Goal: Task Accomplishment & Management: Complete application form

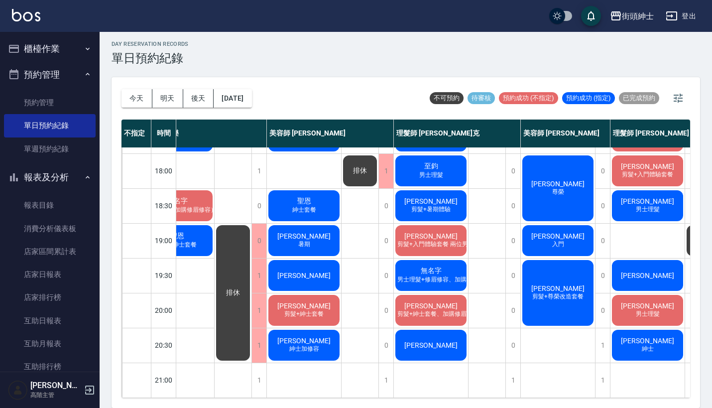
scroll to position [2, 0]
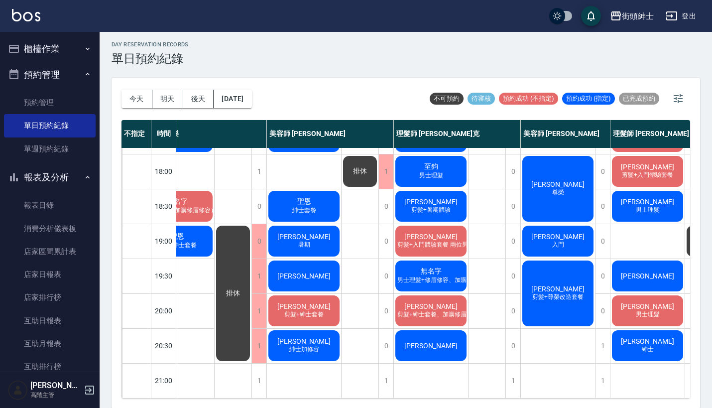
click at [420, 277] on div "無名字 男士理髮+修眉修容、加購修眉修容" at bounding box center [431, 276] width 74 height 34
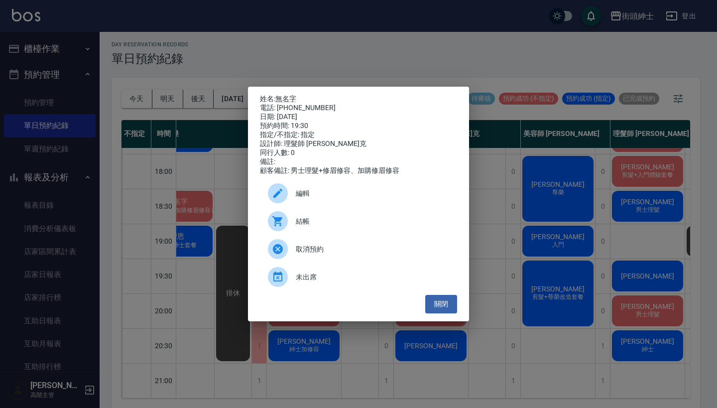
click at [365, 57] on div "姓名: 無名字 電話: [PHONE_NUMBER] 日期: [DATE] 預約時間: 19:30 指定/不指定: 指定 設計師: 理髮師 [PERSON_N…" at bounding box center [358, 204] width 717 height 408
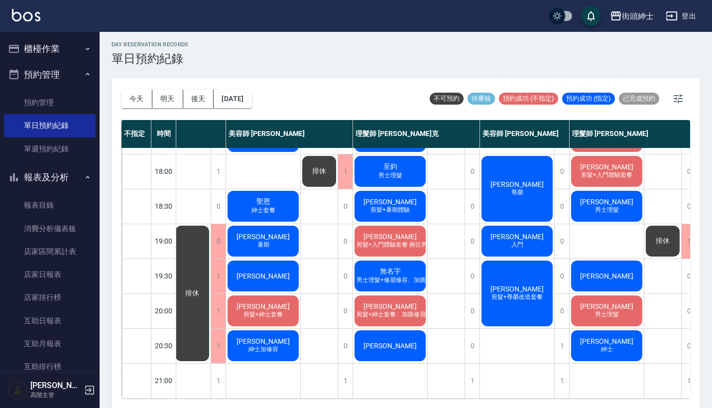
scroll to position [484, 77]
click at [160, 100] on button "明天" at bounding box center [167, 99] width 31 height 18
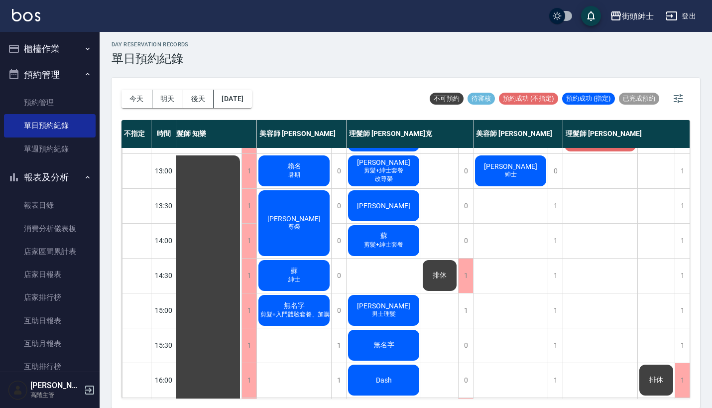
scroll to position [139, 14]
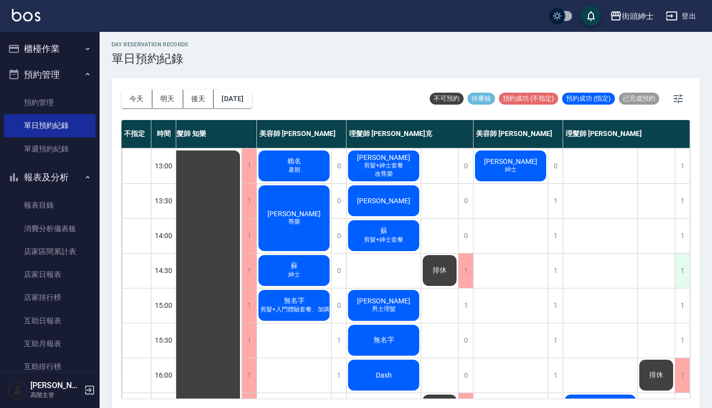
click at [678, 271] on div "1" at bounding box center [682, 270] width 15 height 34
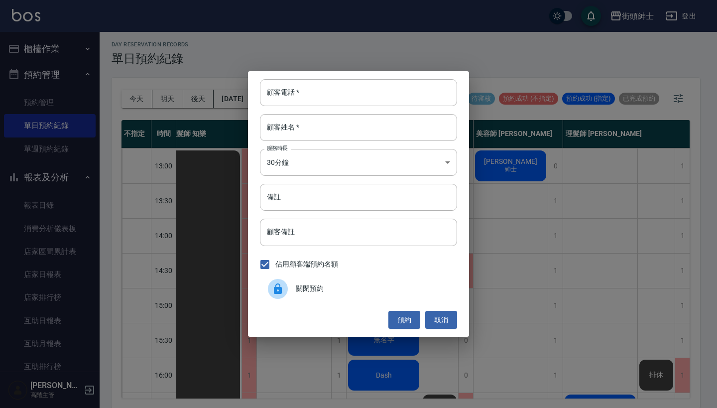
click at [203, 116] on div "顧客電話   * 顧客電話   * 顧客姓名   * 顧客姓名   * 服務時長 30分鐘 1 服務時長 備註 備註 顧客備註 顧客備註 佔用顧客端預約名額 …" at bounding box center [358, 204] width 717 height 408
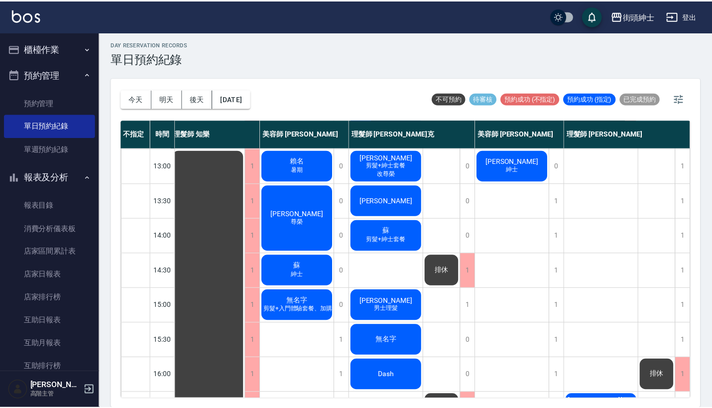
scroll to position [139, 9]
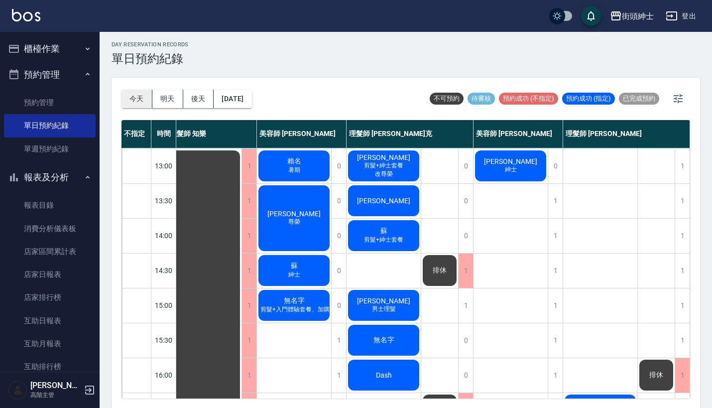
click at [137, 99] on button "今天" at bounding box center [136, 99] width 31 height 18
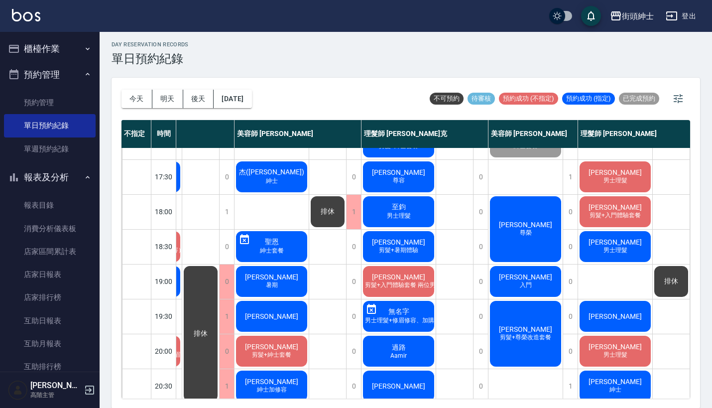
scroll to position [454, 69]
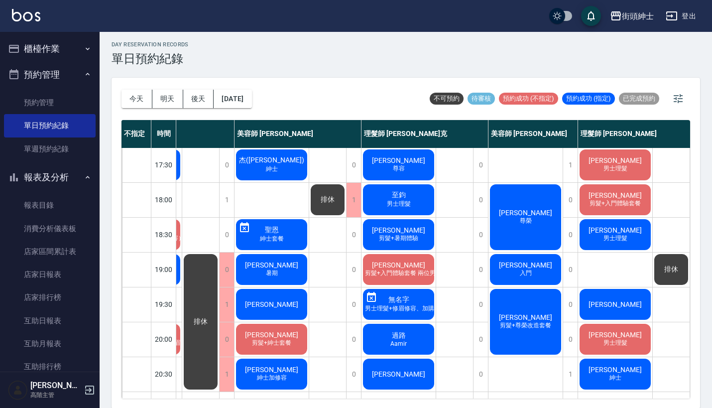
click at [406, 291] on div "無名字 男士理髮+修眉修容、加購修眉修容" at bounding box center [398, 304] width 74 height 34
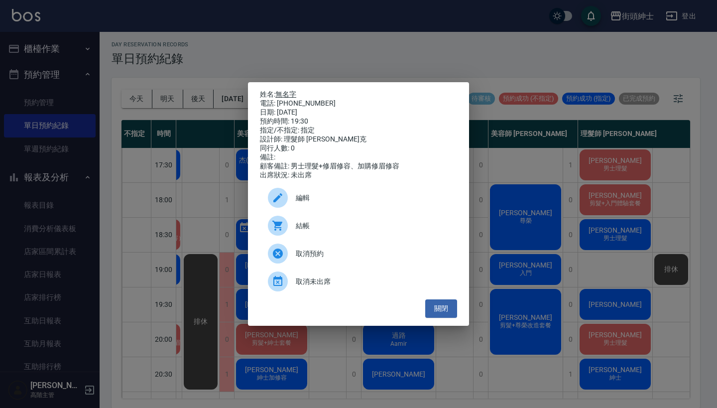
drag, startPoint x: 319, startPoint y: 101, endPoint x: 280, endPoint y: 93, distance: 39.7
click at [280, 93] on div "姓名: 無名字 電話: [PHONE_NUMBER] 日期: [DATE] 預約時間: 19:30 指定/不指定: 指定 設計師: 理髮師 [PERSON_N…" at bounding box center [358, 135] width 197 height 90
copy div "姓名: 無名字 電話: [PHONE_NUMBER]"
click at [289, 24] on div "姓名: 無名字 電話: [PHONE_NUMBER] 日期: [DATE] 預約時間: 19:30 指定/不指定: 指定 設計師: 理髮師 [PERSON_N…" at bounding box center [358, 204] width 717 height 408
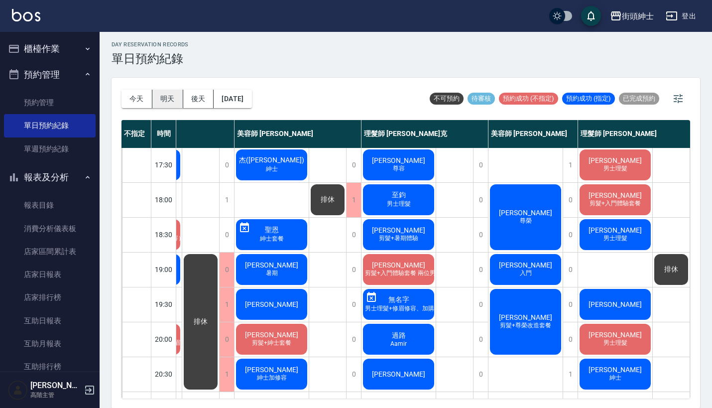
click at [173, 95] on button "明天" at bounding box center [167, 99] width 31 height 18
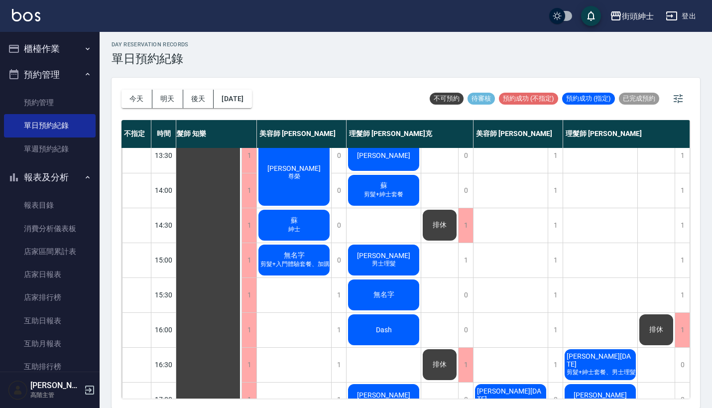
scroll to position [118, 14]
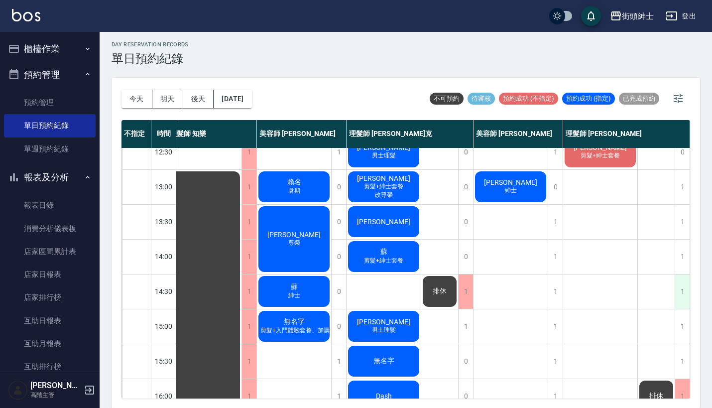
click at [679, 284] on div "1" at bounding box center [682, 291] width 15 height 34
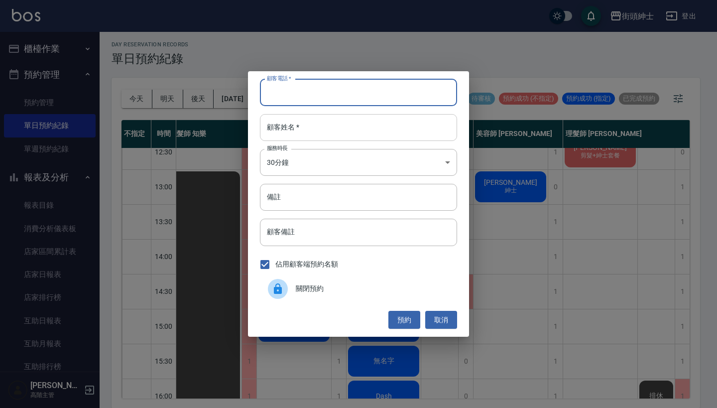
paste input "無名字 電話: [PHONE_NUMBER]"
type input "無名字 電話: [PHONE_NUMBER]"
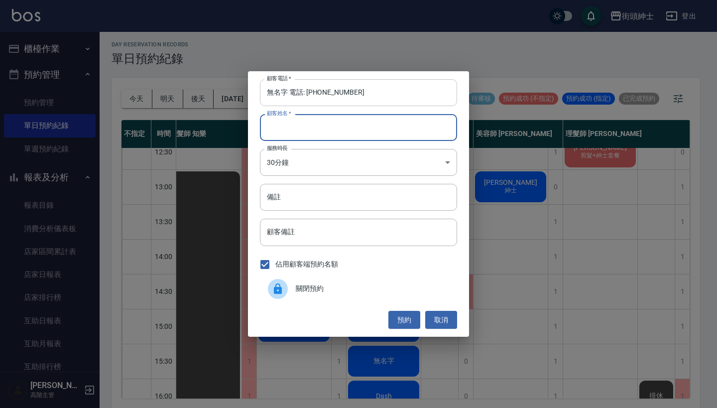
paste input "無名字 電話: [PHONE_NUMBER]"
type input "無名字 電話: [PHONE_NUMBER]"
drag, startPoint x: 307, startPoint y: 91, endPoint x: 178, endPoint y: 92, distance: 128.5
click at [178, 92] on div "顧客電話   * 無名字 電話: [PHONE_NUMBER] 顧客電話   * 顧客姓名   * 無名字 電話: [PHONE_NUMBER] 顧客姓名  …" at bounding box center [358, 204] width 717 height 408
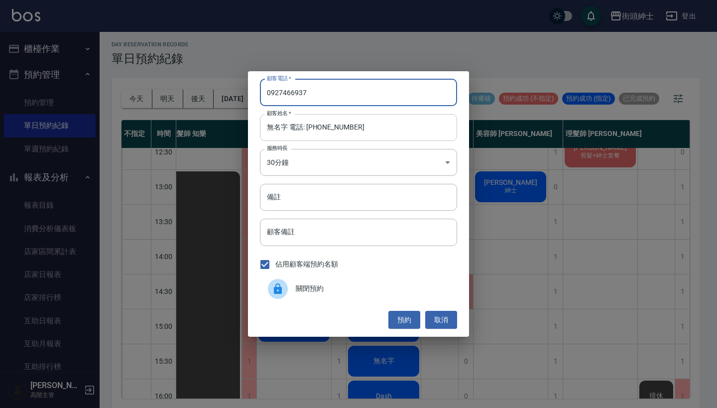
type input "0927466937"
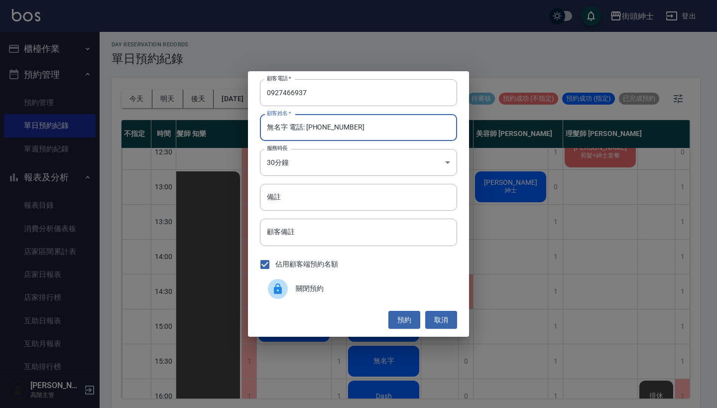
drag, startPoint x: 367, startPoint y: 129, endPoint x: 171, endPoint y: 127, distance: 195.7
click at [171, 127] on div "顧客電話   * [PHONE_NUMBER] 顧客電話   * 顧客姓名   * 無名字 電話: [PHONE_NUMBER] 顧客姓名   * 服務時長 …" at bounding box center [358, 204] width 717 height 408
type input "ㄢ"
click at [284, 198] on input "備註" at bounding box center [358, 197] width 197 height 27
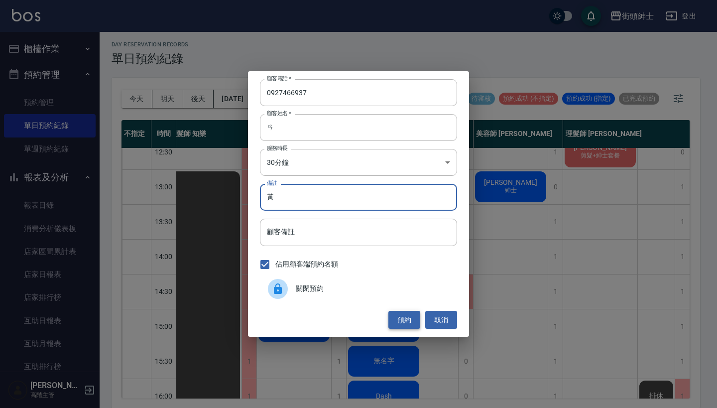
type input "黃"
click at [402, 316] on button "預約" at bounding box center [404, 320] width 32 height 18
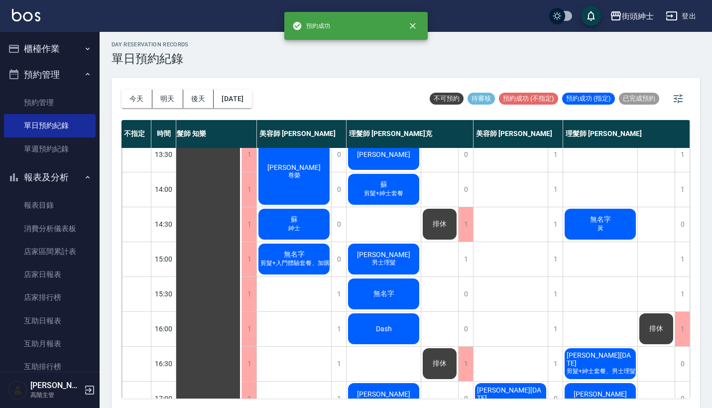
scroll to position [193, 9]
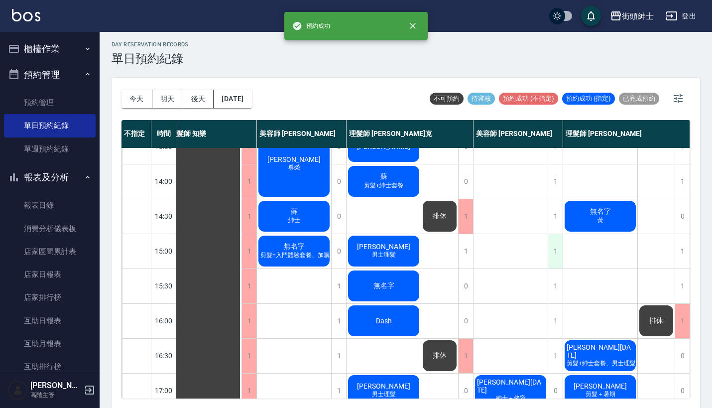
click at [559, 243] on div "1" at bounding box center [555, 251] width 15 height 34
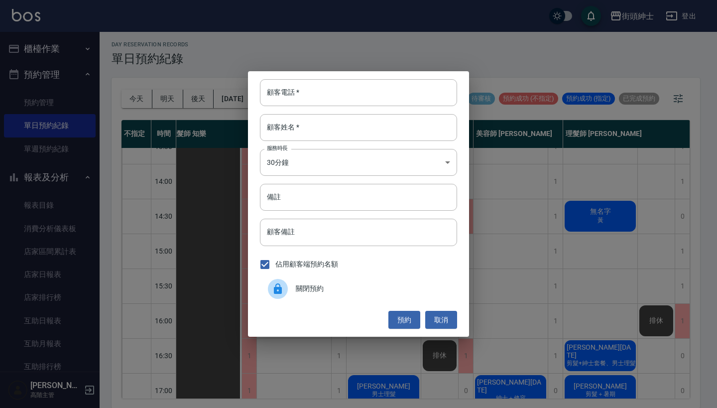
click at [305, 114] on div "顧客電話   * 顧客電話   * 顧客姓名   * 顧客姓名   * 服務時長 30分鐘 1 服務時長 備註 備註 顧客備註 顧客備註 佔用顧客端預約名額 …" at bounding box center [358, 203] width 221 height 265
paste input "無名字 電話: [PHONE_NUMBER]"
drag, startPoint x: 307, startPoint y: 94, endPoint x: 212, endPoint y: 92, distance: 94.6
click at [212, 92] on div "顧客電話   * 無名字 電話: [PHONE_NUMBER] 顧客電話   * 顧客姓名   * 顧客姓名   * 服務時長 30分鐘 1 服務時長 備註 …" at bounding box center [358, 204] width 717 height 408
type input "0927466937"
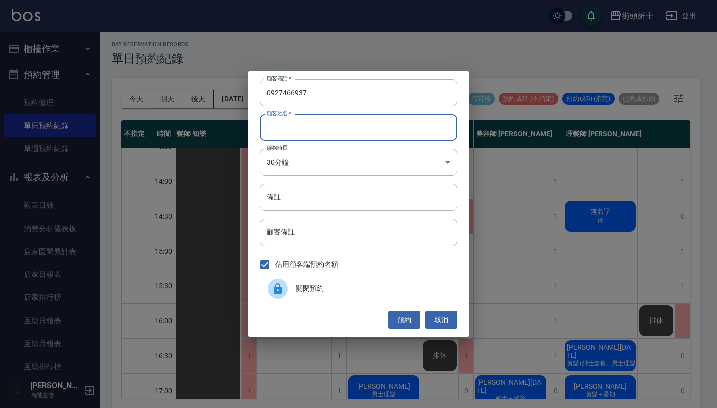
click at [287, 119] on div "顧客姓名   * 顧客姓名   *" at bounding box center [358, 127] width 197 height 27
type input "ˇ"
click at [333, 206] on input "備註" at bounding box center [358, 197] width 197 height 27
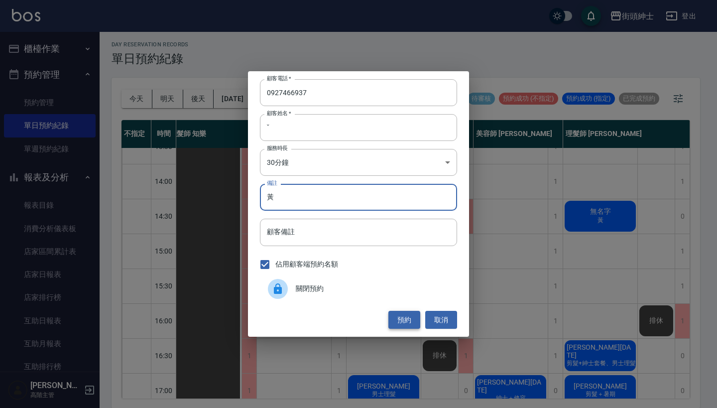
type input "黃"
click at [408, 317] on button "預約" at bounding box center [404, 320] width 32 height 18
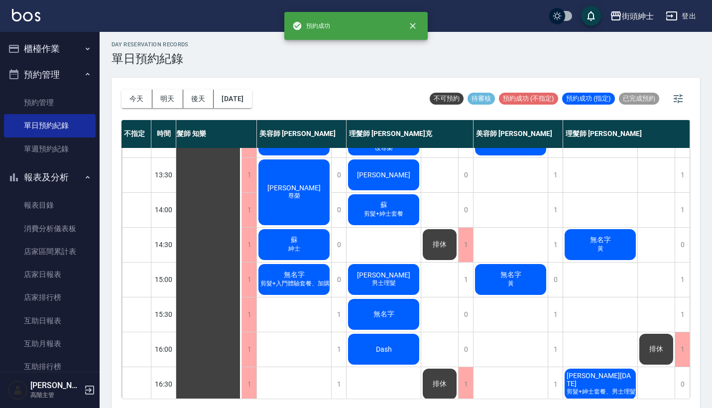
scroll to position [160, 9]
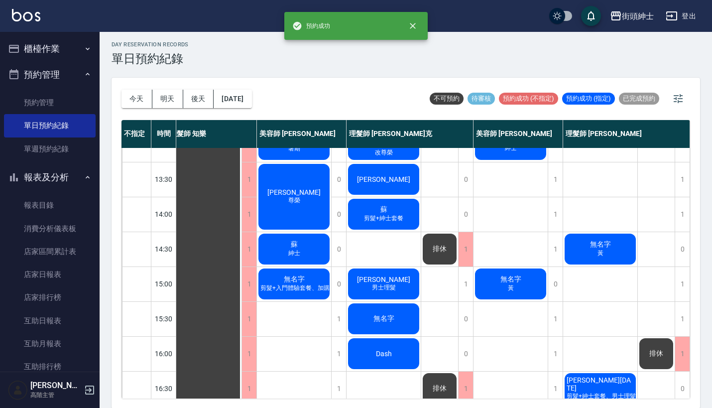
click at [513, 290] on span "黃" at bounding box center [511, 288] width 10 height 8
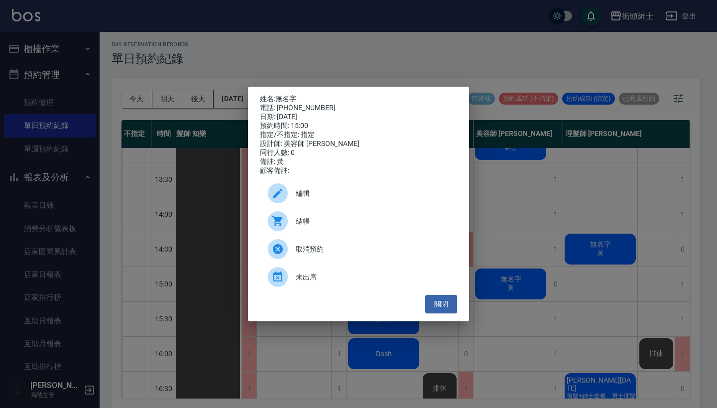
click at [303, 199] on span "編輯" at bounding box center [372, 193] width 153 height 10
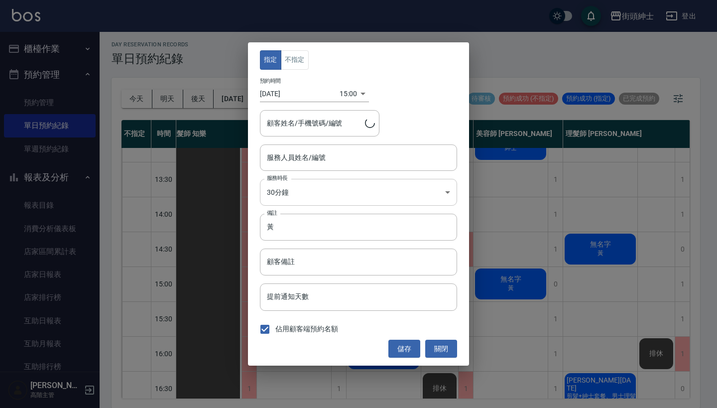
type input "無名字/0927466937"
type input "美容師 [PERSON_NAME](無代號)"
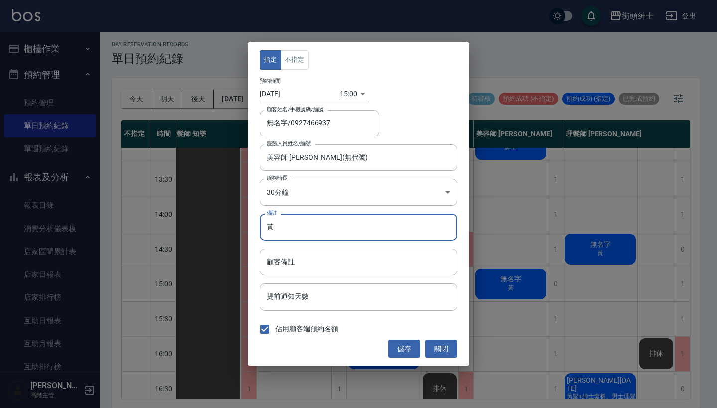
click at [328, 226] on input "黃" at bounding box center [358, 227] width 197 height 27
click at [281, 227] on input "[PERSON_NAME]＋入門" at bounding box center [358, 227] width 197 height 27
type input "黃 剪＋入門"
click at [405, 345] on button "儲存" at bounding box center [404, 349] width 32 height 18
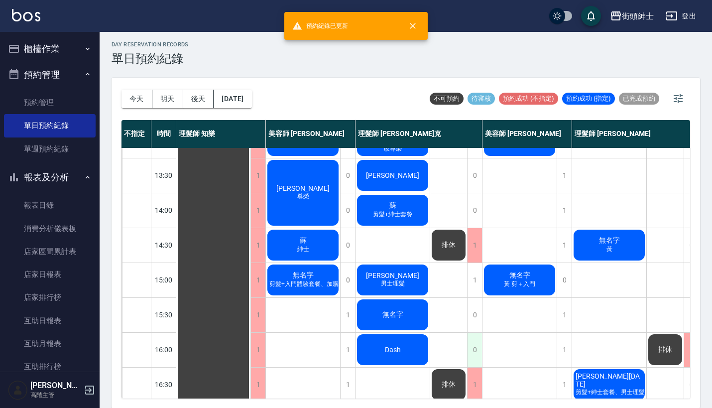
scroll to position [164, 0]
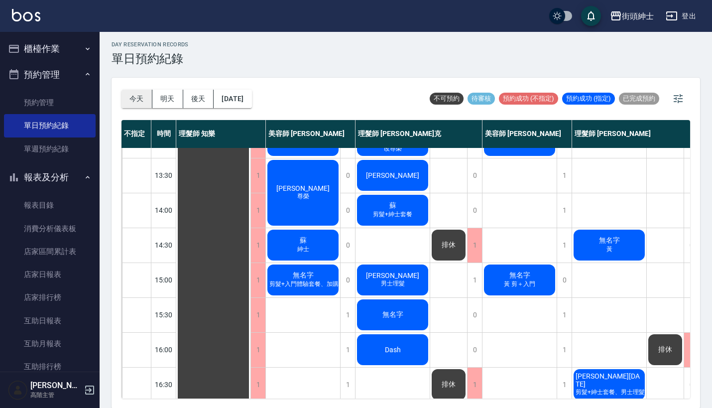
click at [142, 95] on button "今天" at bounding box center [136, 99] width 31 height 18
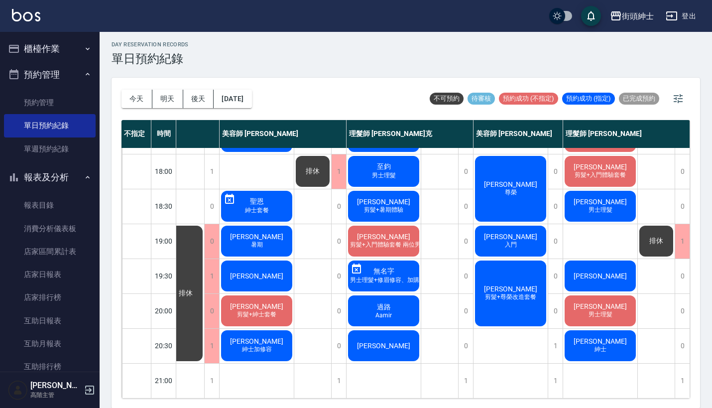
scroll to position [490, 89]
click at [550, 334] on div "1" at bounding box center [555, 346] width 15 height 34
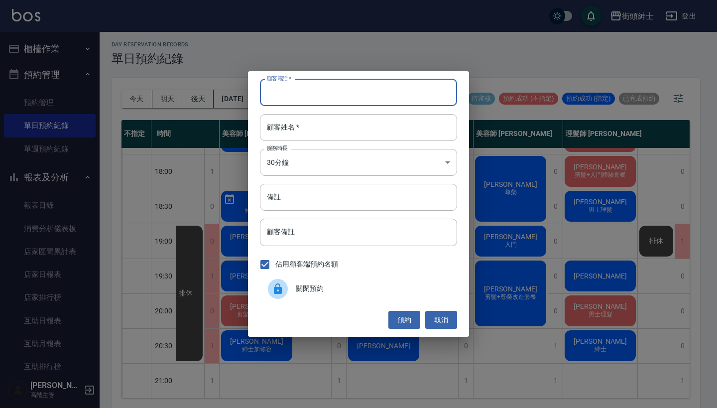
paste input "無名字 電話: [PHONE_NUMBER]"
type input "無名字 電話: [PHONE_NUMBER]"
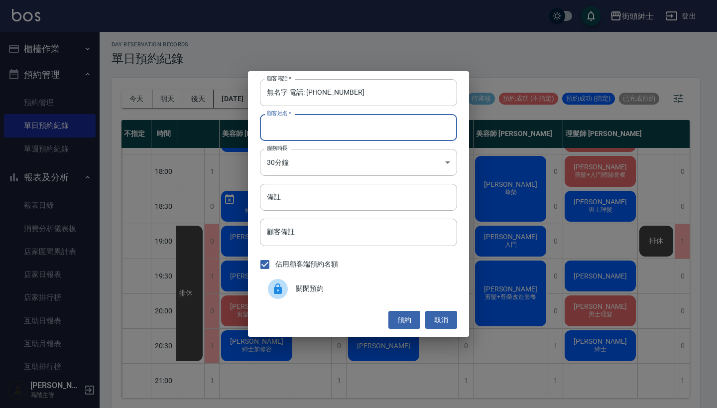
paste input "無名字 電話: [PHONE_NUMBER]"
type input "無名字 電話: [PHONE_NUMBER]"
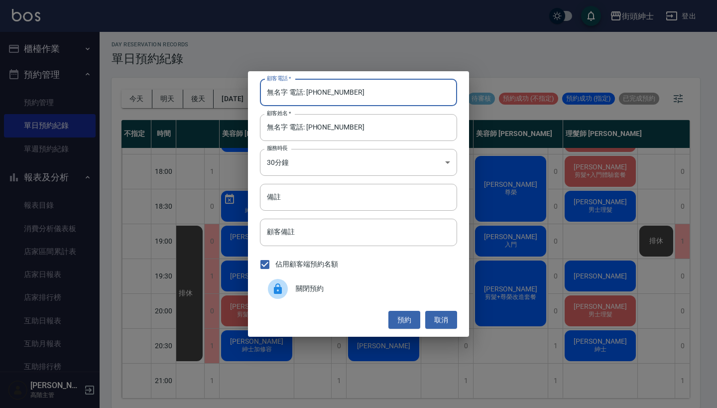
drag, startPoint x: 294, startPoint y: 94, endPoint x: 236, endPoint y: 81, distance: 59.2
click at [238, 83] on div "顧客電話   * 無名字 電話: [PHONE_NUMBER] 顧客電話   * 顧客姓名   * 無名字 電話: [PHONE_NUMBER] 顧客姓名  …" at bounding box center [358, 204] width 717 height 408
type input "0927466937"
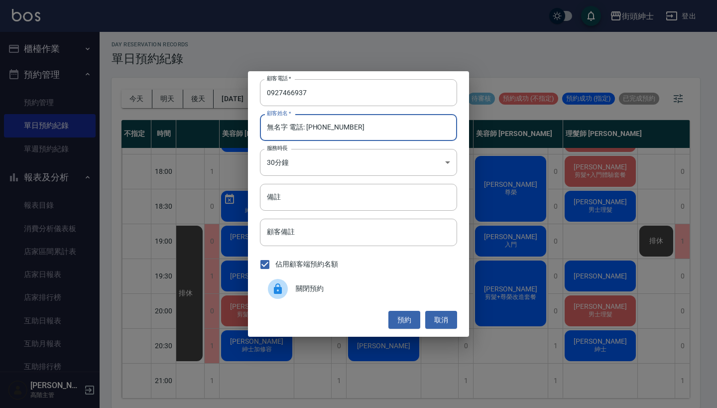
drag, startPoint x: 397, startPoint y: 130, endPoint x: 286, endPoint y: 129, distance: 111.0
click at [286, 129] on input "無名字 電話: [PHONE_NUMBER]" at bounding box center [358, 127] width 197 height 27
type input "無名字"
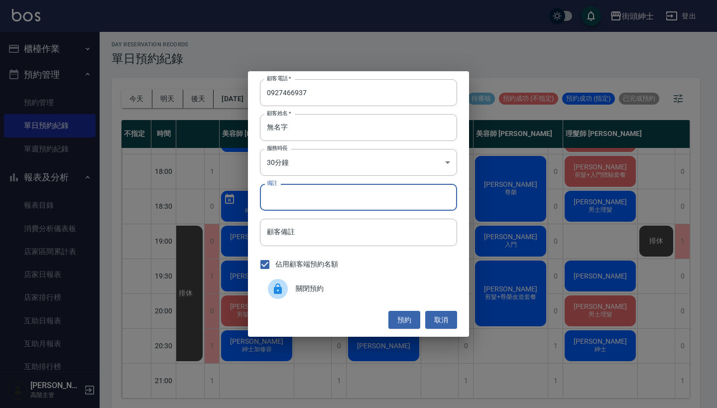
click at [341, 201] on input "備註" at bounding box center [358, 197] width 197 height 27
type input "修容"
click at [412, 317] on button "預約" at bounding box center [404, 320] width 32 height 18
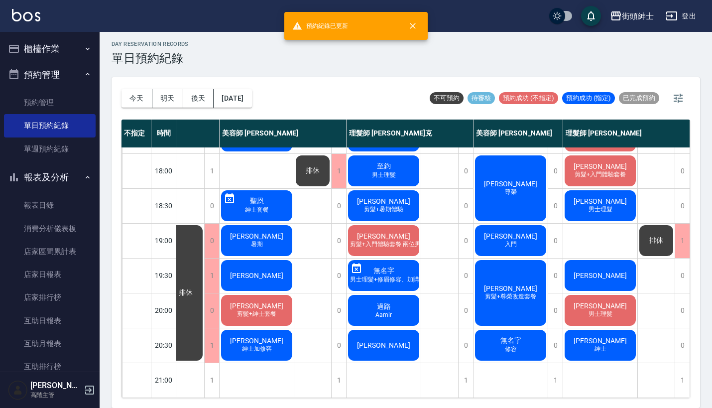
scroll to position [2, 0]
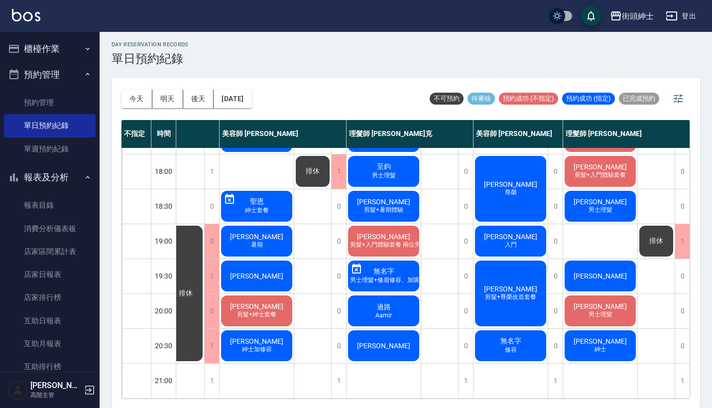
click at [516, 346] on span "修容" at bounding box center [511, 350] width 16 height 8
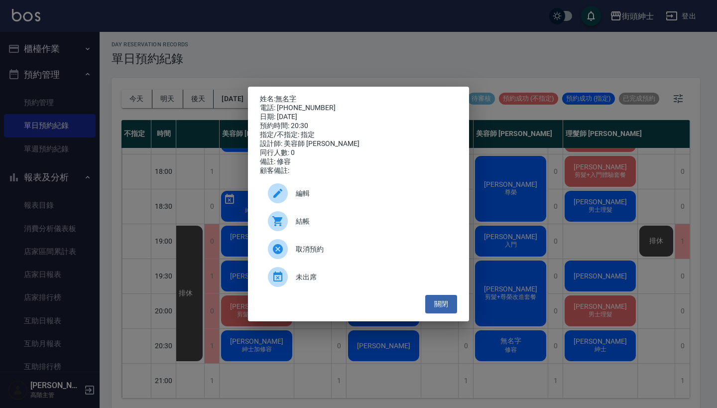
click at [473, 333] on div "姓名: 無名字 電話: [PHONE_NUMBER] 日期: [DATE] 預約時間: 20:30 指定/不指定: 指定 設計師: 美容師 小戴 同行人數: …" at bounding box center [358, 204] width 717 height 408
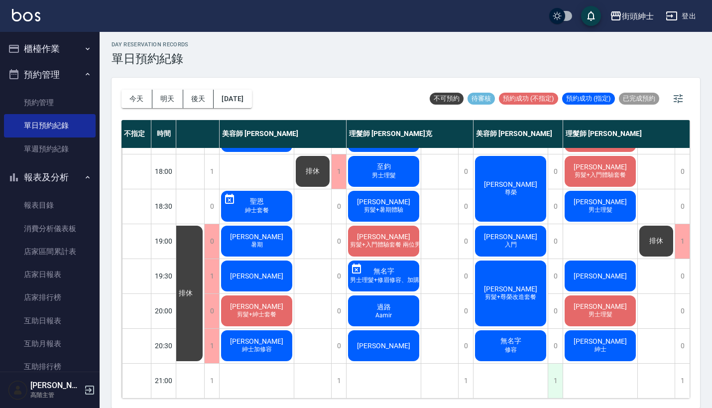
click at [559, 373] on div "1" at bounding box center [555, 380] width 15 height 34
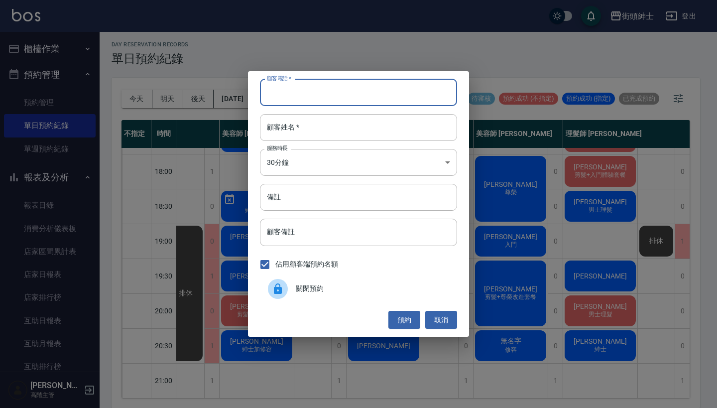
paste input "無名字 電話: [PHONE_NUMBER]"
type input "無名字 電話: [PHONE_NUMBER]"
click at [346, 110] on div "顧客電話   * 無名字 電話: [PHONE_NUMBER] 顧客電話   * 顧客姓名   * 顧客姓名   * 服務時長 30分鐘 1 服務時長 備註 …" at bounding box center [358, 203] width 221 height 265
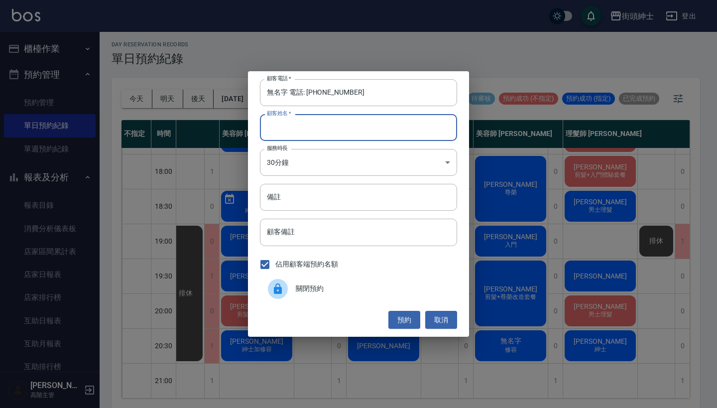
paste input "無名字 電話: [PHONE_NUMBER]"
type input "無名字 電話: [PHONE_NUMBER]"
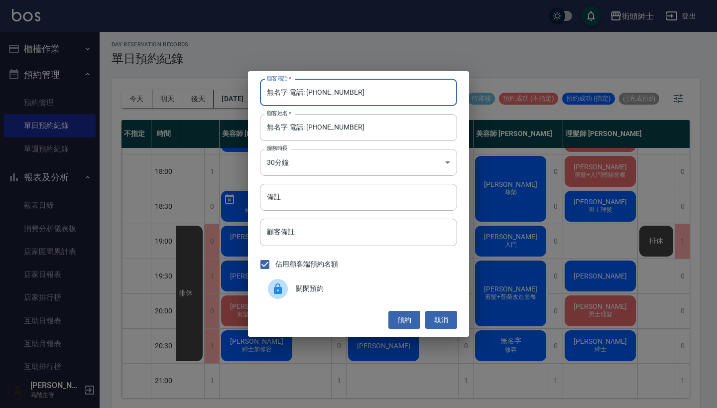
drag, startPoint x: 304, startPoint y: 92, endPoint x: 242, endPoint y: 88, distance: 61.9
click at [242, 88] on div "顧客電話   * 無名字 電話: [PHONE_NUMBER] 顧客電話   * 顧客姓名   * 無名字 電話: [PHONE_NUMBER] 顧客姓名  …" at bounding box center [358, 204] width 717 height 408
type input "0927466937"
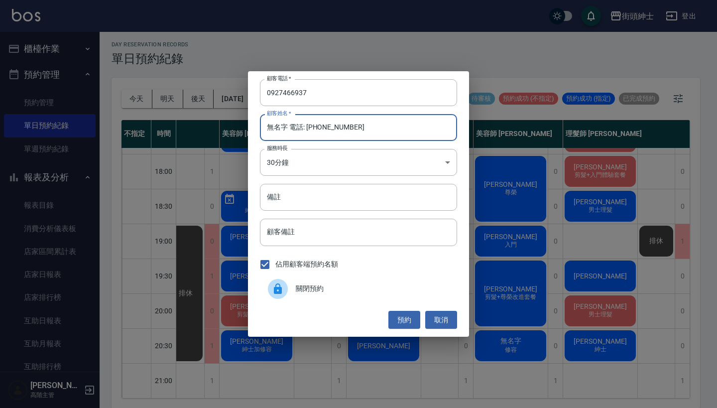
drag, startPoint x: 358, startPoint y: 127, endPoint x: 285, endPoint y: 127, distance: 72.7
click at [285, 127] on input "無名字 電話: [PHONE_NUMBER]" at bounding box center [358, 127] width 197 height 27
type input "無名字"
click at [306, 204] on input "備註" at bounding box center [358, 197] width 197 height 27
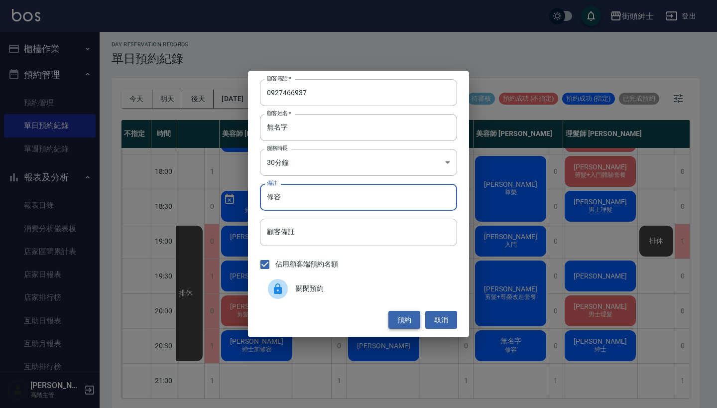
type input "修容"
click at [411, 320] on button "預約" at bounding box center [404, 320] width 32 height 18
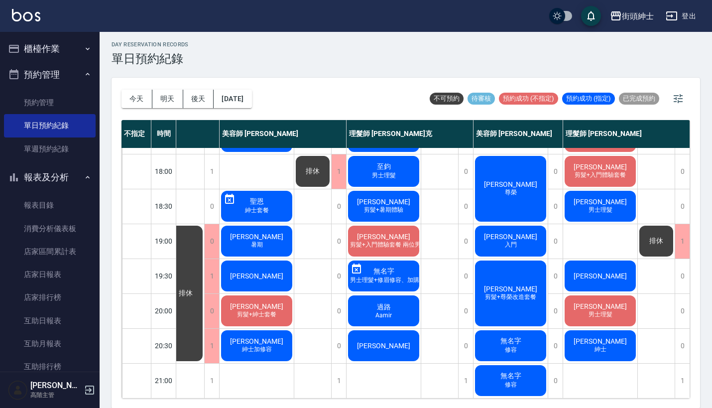
click at [387, 303] on span "過路" at bounding box center [384, 307] width 18 height 9
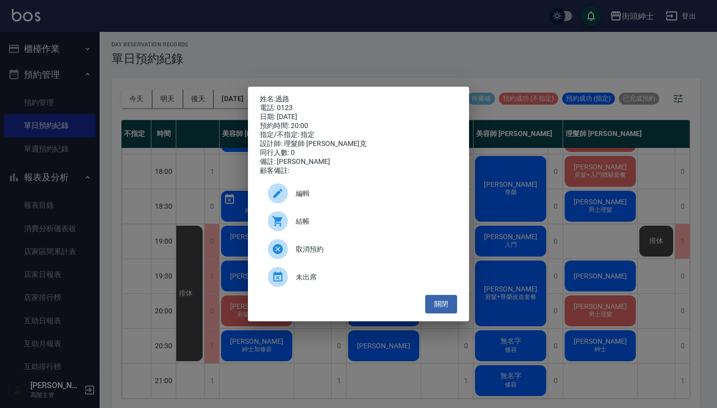
click at [398, 58] on div "姓名: 過路 電話: 0123 日期: [DATE] 預約時間: 20:00 指定/不指定: 指定 設計師: 理髮師 [PERSON_NAME]克 同行人數:…" at bounding box center [358, 204] width 717 height 408
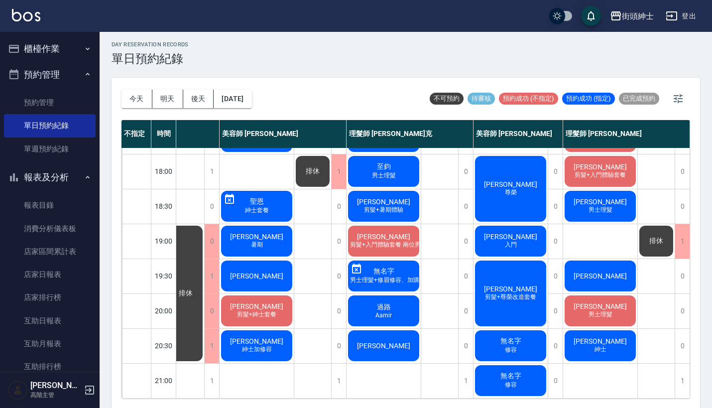
scroll to position [490, 85]
